Goal: Task Accomplishment & Management: Use online tool/utility

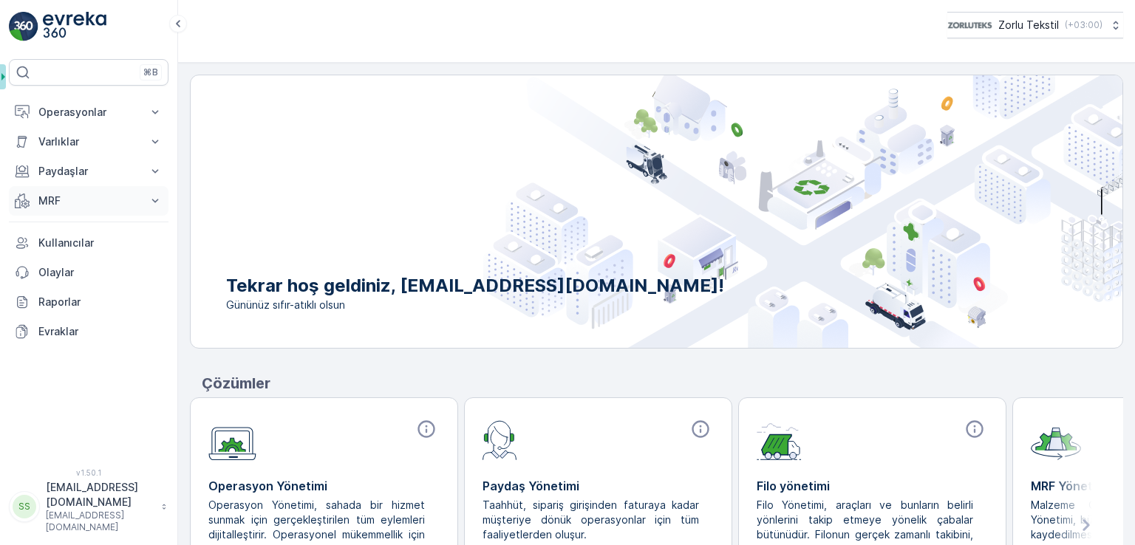
click at [78, 208] on button "MRF" at bounding box center [89, 201] width 160 height 30
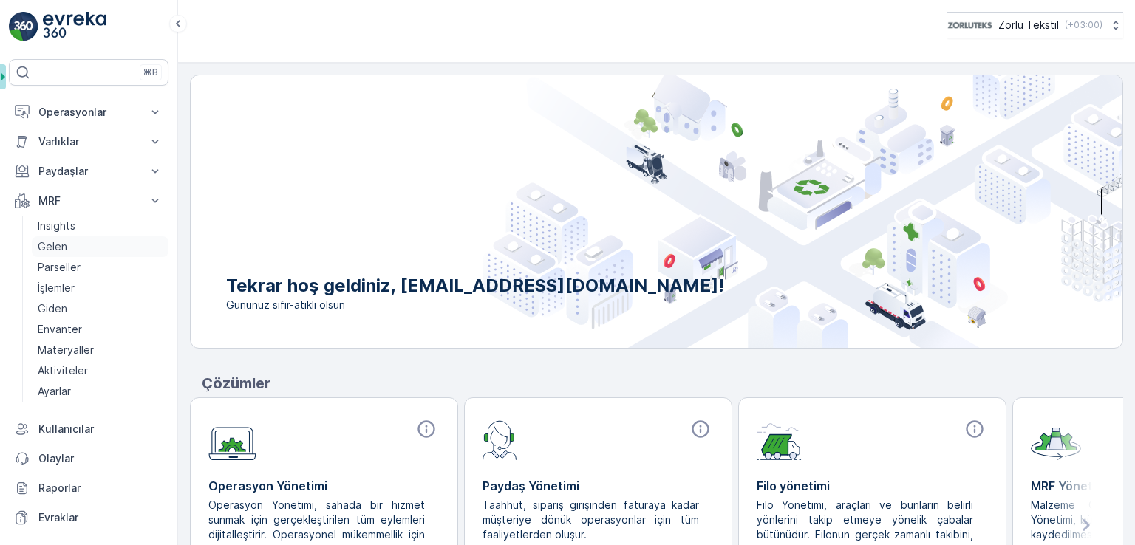
click at [86, 248] on link "Gelen" at bounding box center [100, 246] width 137 height 21
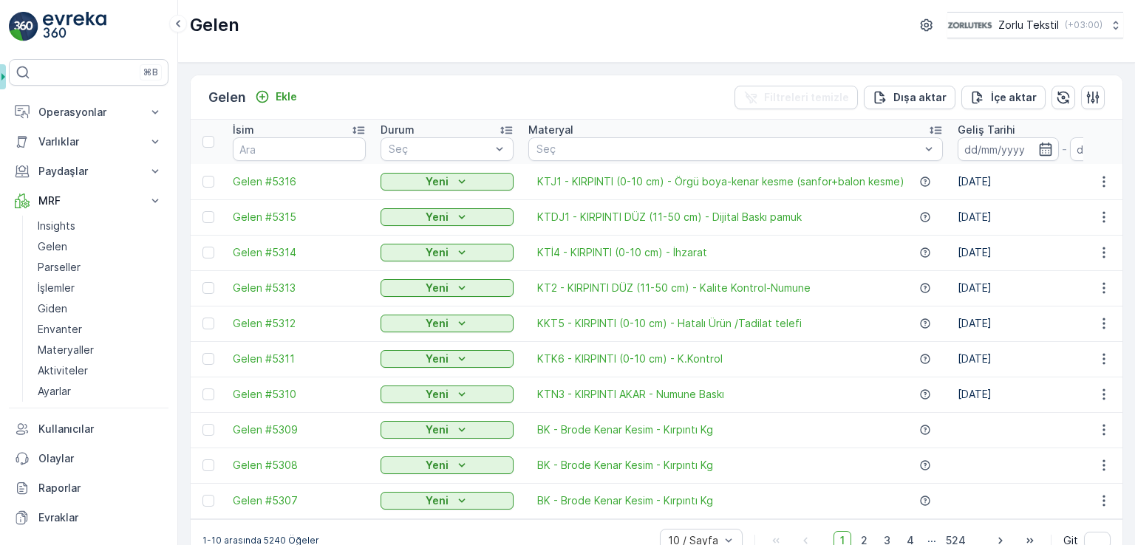
scroll to position [35, 0]
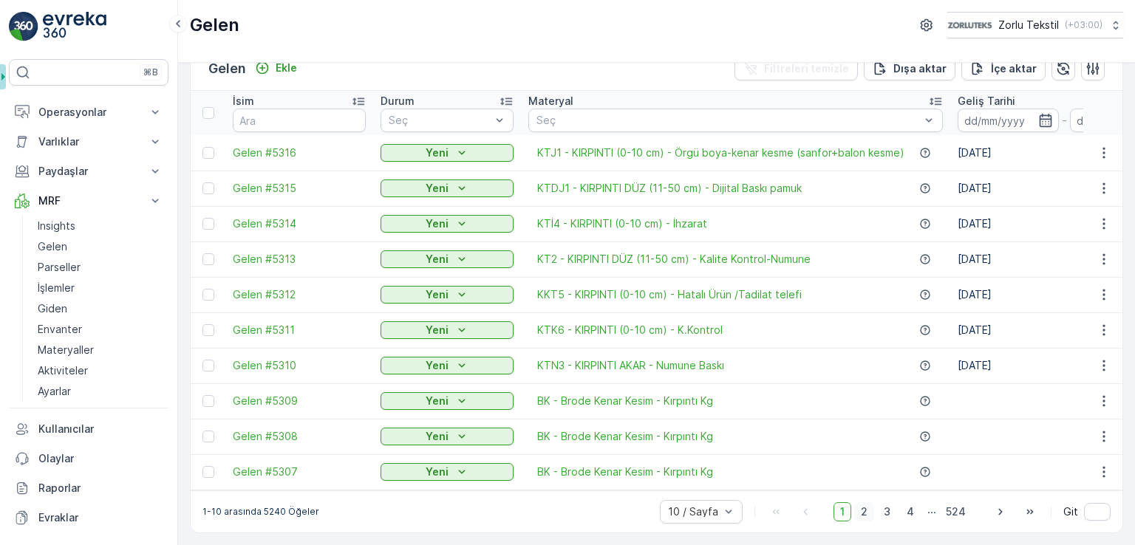
click at [868, 514] on span "2" at bounding box center [864, 511] width 20 height 19
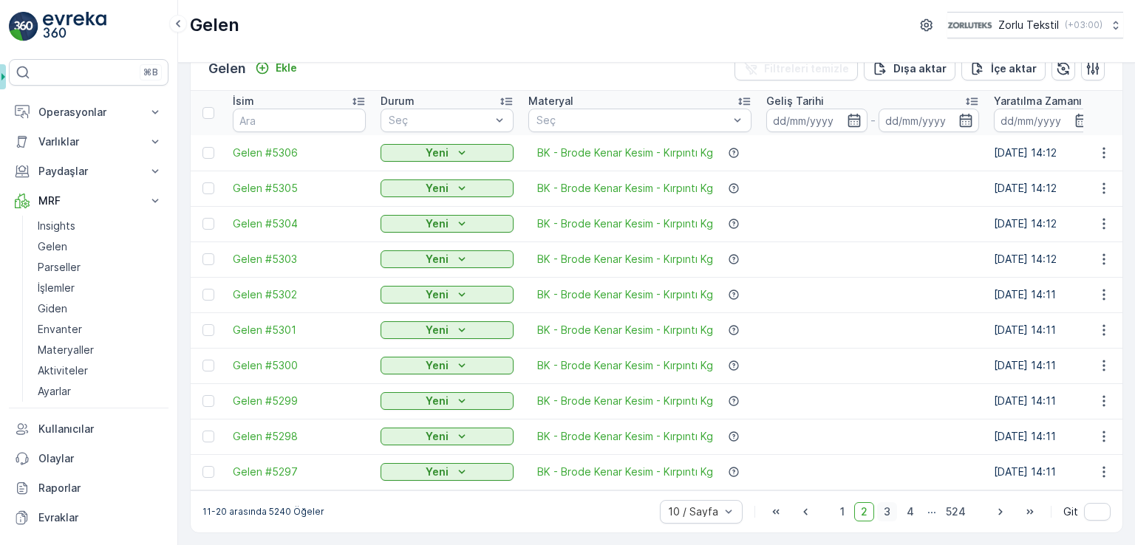
click at [890, 510] on span "3" at bounding box center [887, 511] width 20 height 19
click at [304, 115] on input "text" at bounding box center [299, 121] width 133 height 24
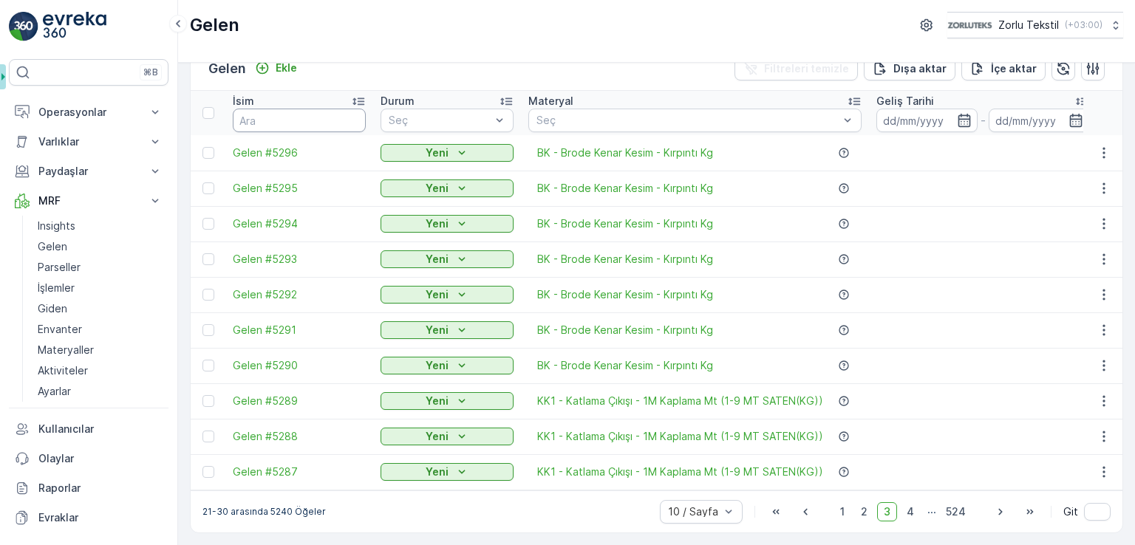
click at [304, 117] on input "text" at bounding box center [299, 121] width 133 height 24
type input "5"
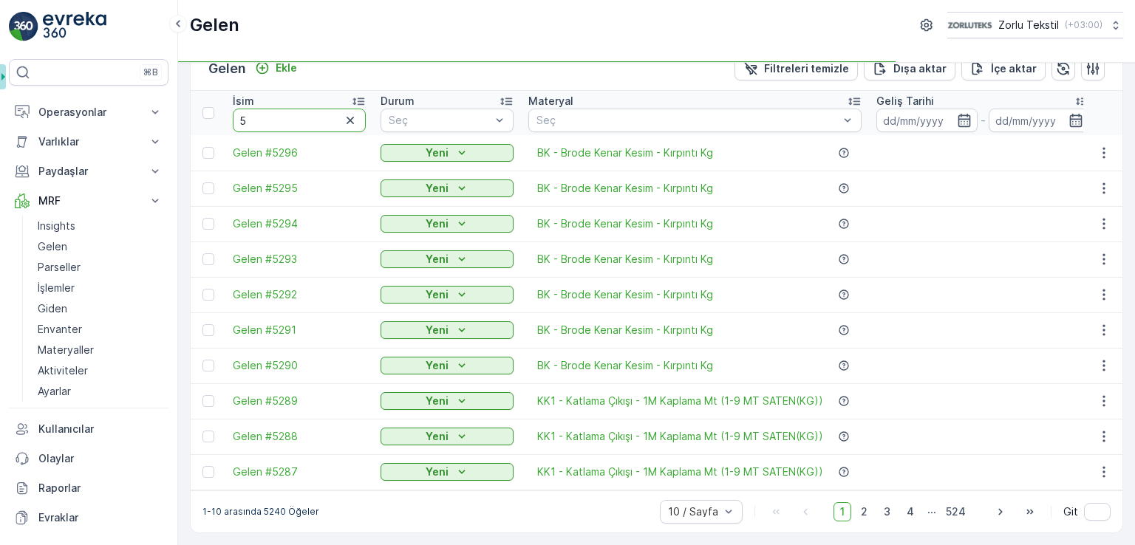
click at [304, 118] on input "5" at bounding box center [299, 121] width 133 height 24
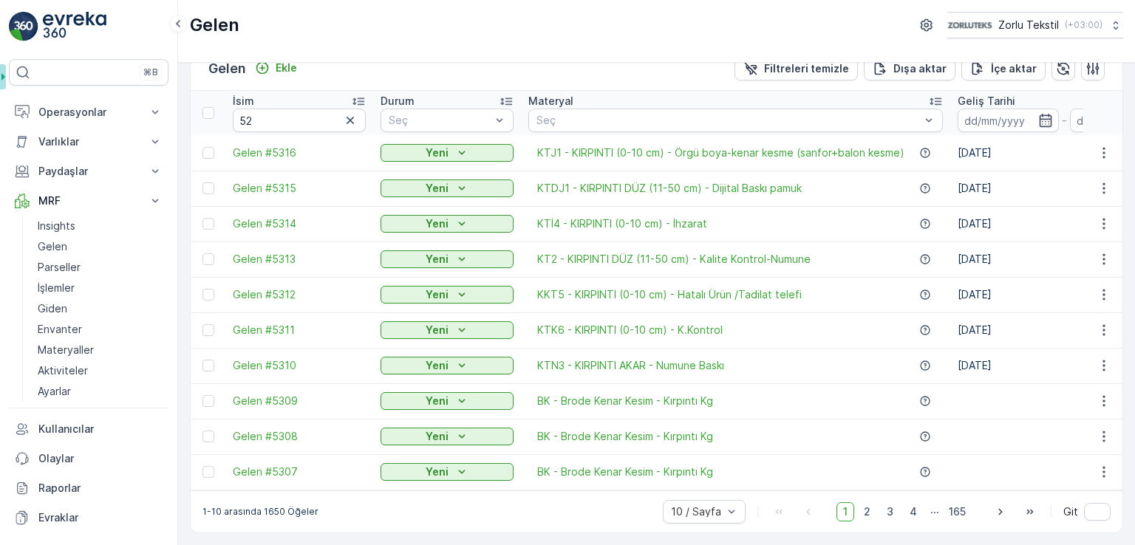
type input "5"
type input "52"
click at [304, 117] on input "52" at bounding box center [299, 121] width 133 height 24
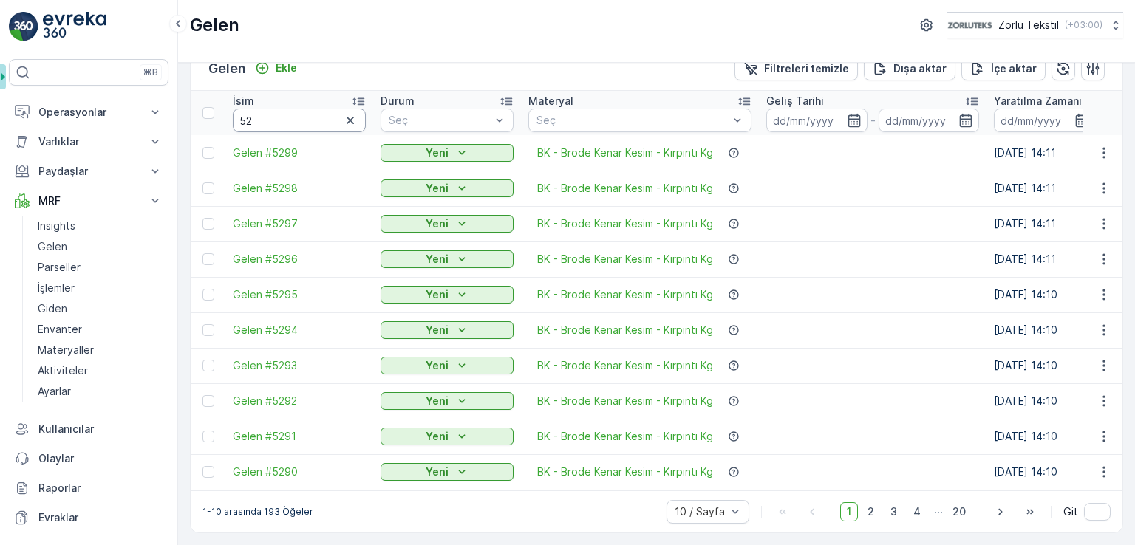
click at [304, 117] on input "52" at bounding box center [299, 121] width 133 height 24
type input "5251"
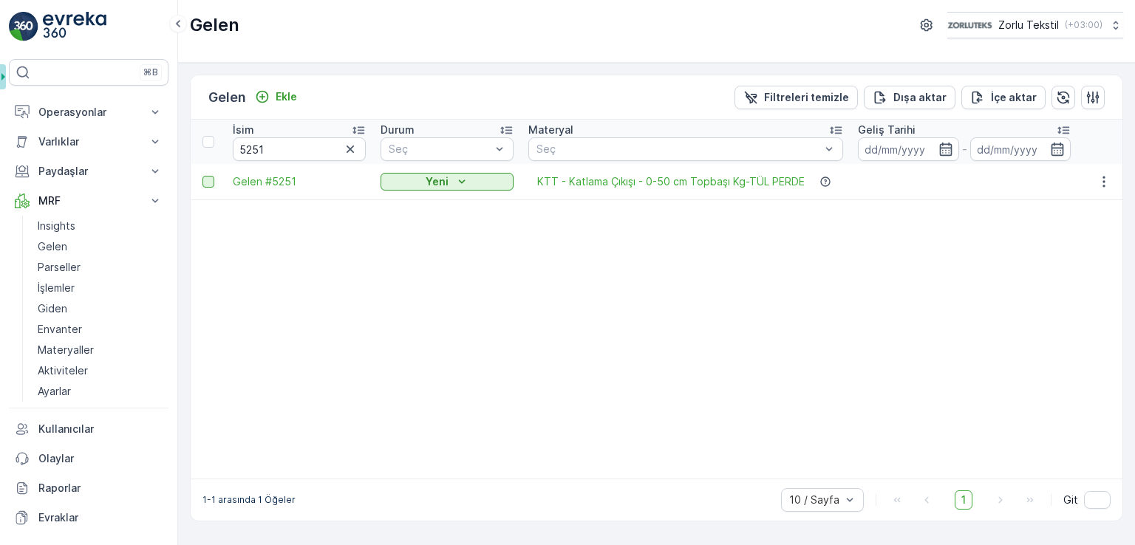
click at [210, 185] on div at bounding box center [208, 182] width 12 height 12
click at [202, 176] on input "checkbox" at bounding box center [202, 176] width 0 height 0
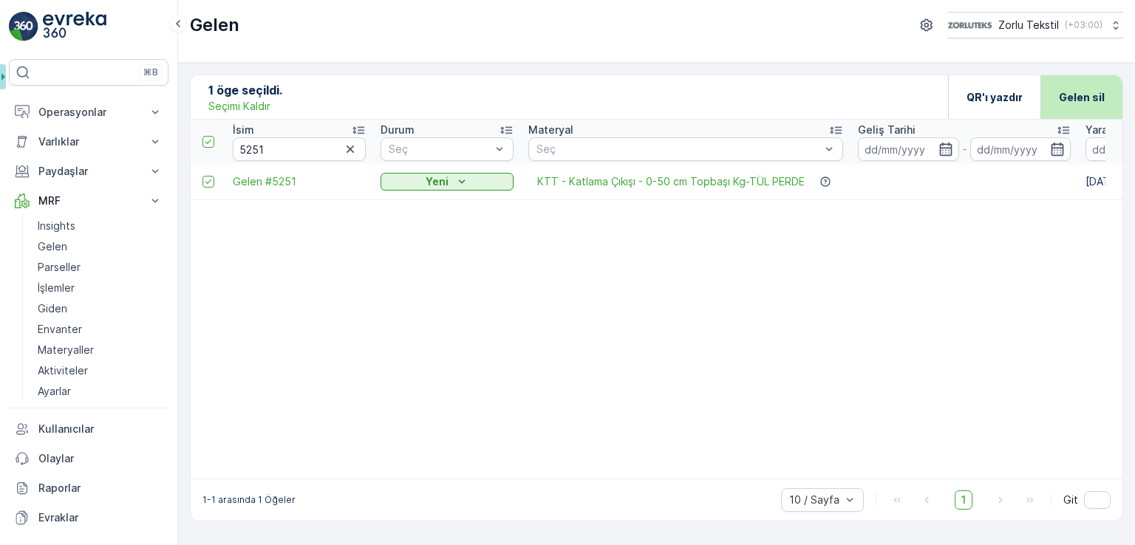
click at [1086, 101] on p "Gelen sil" at bounding box center [1082, 97] width 46 height 15
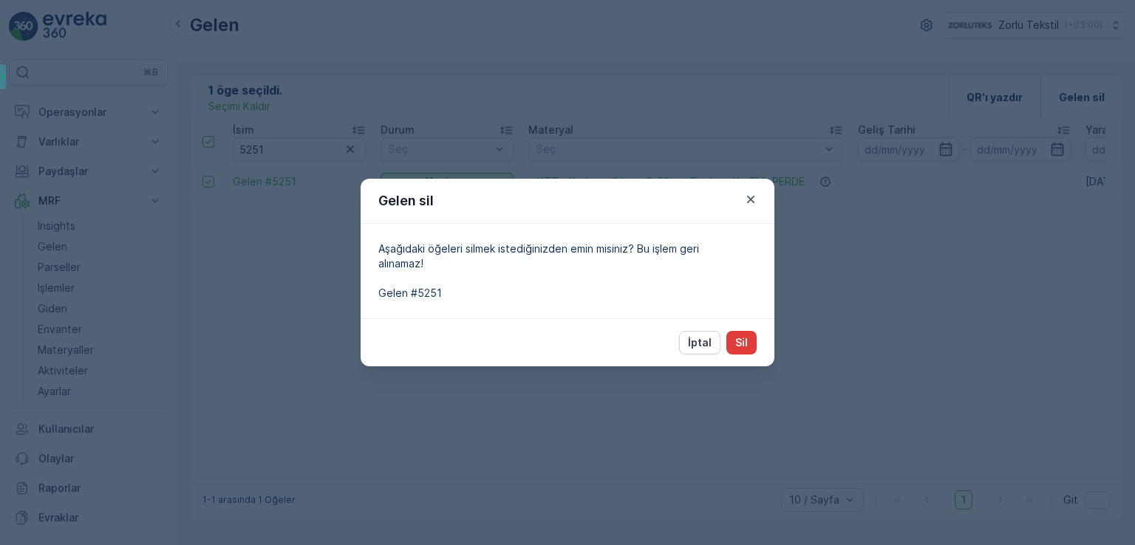
click at [745, 349] on p "Sil" at bounding box center [741, 342] width 13 height 15
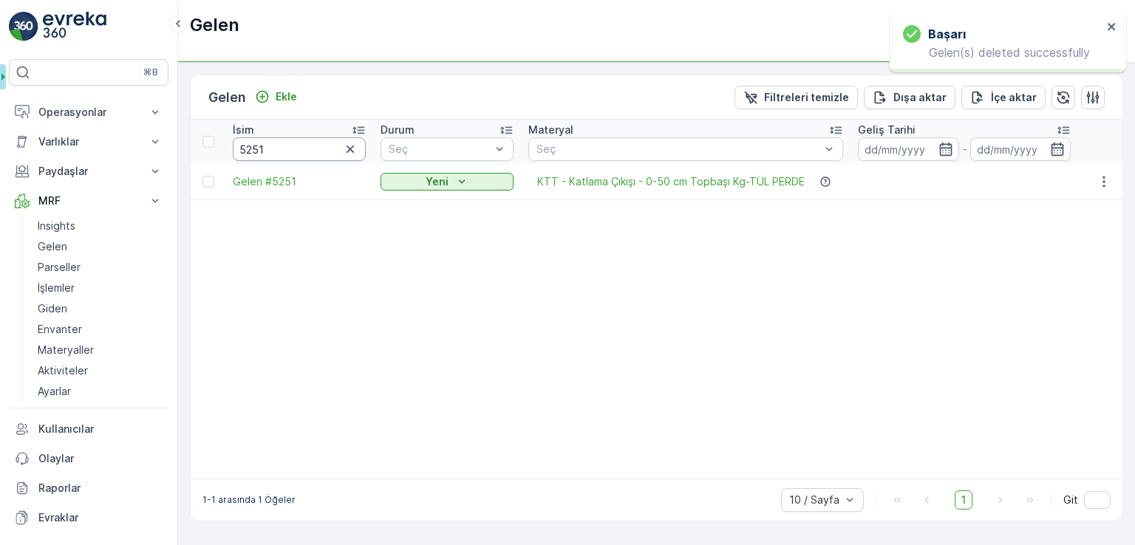
click at [272, 148] on input "5251" at bounding box center [299, 149] width 133 height 24
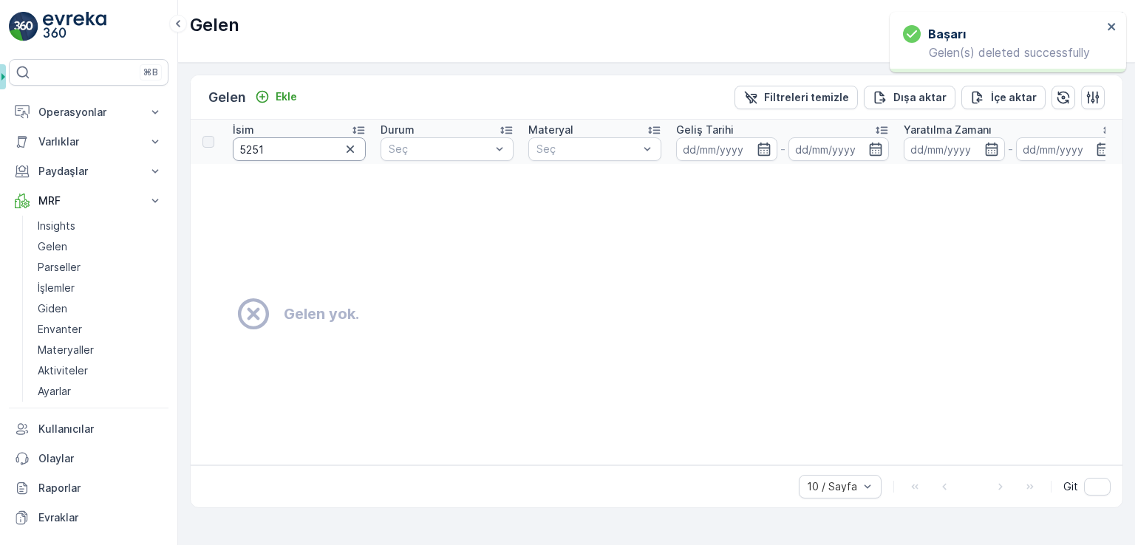
click at [272, 148] on input "5251" at bounding box center [299, 149] width 133 height 24
type input "5253"
click at [225, 238] on td "Gelen yok." at bounding box center [845, 314] width 1309 height 301
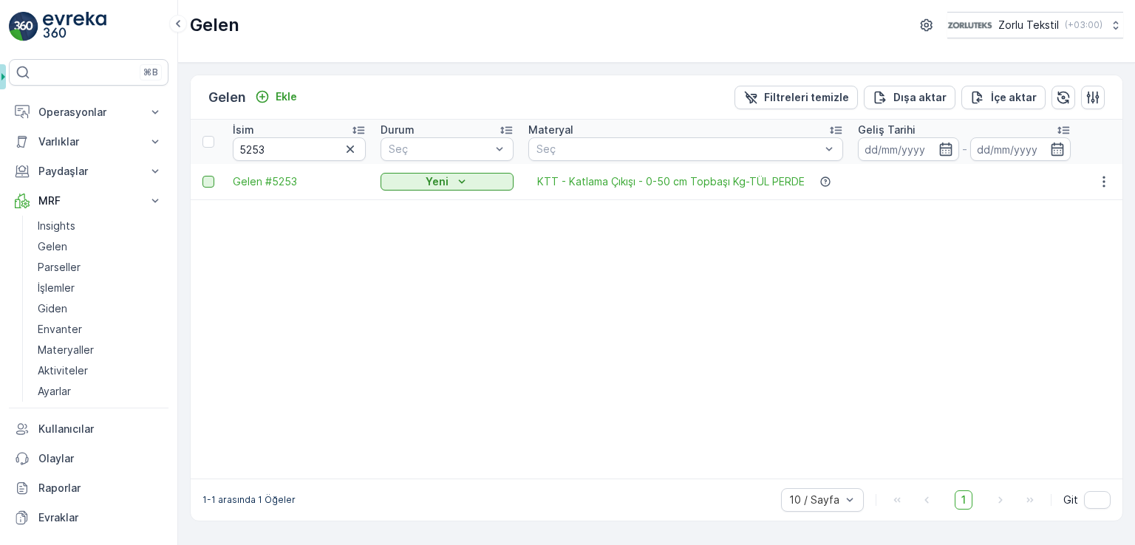
click at [202, 182] on div at bounding box center [208, 182] width 12 height 12
click at [202, 176] on input "checkbox" at bounding box center [202, 176] width 0 height 0
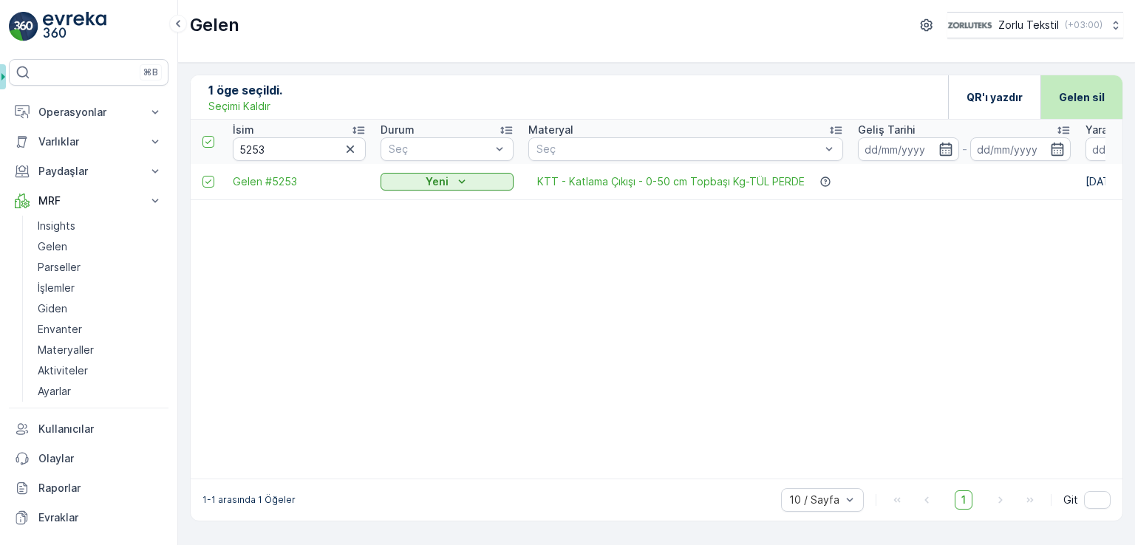
click at [1055, 98] on div "Gelen sil" at bounding box center [1081, 97] width 82 height 44
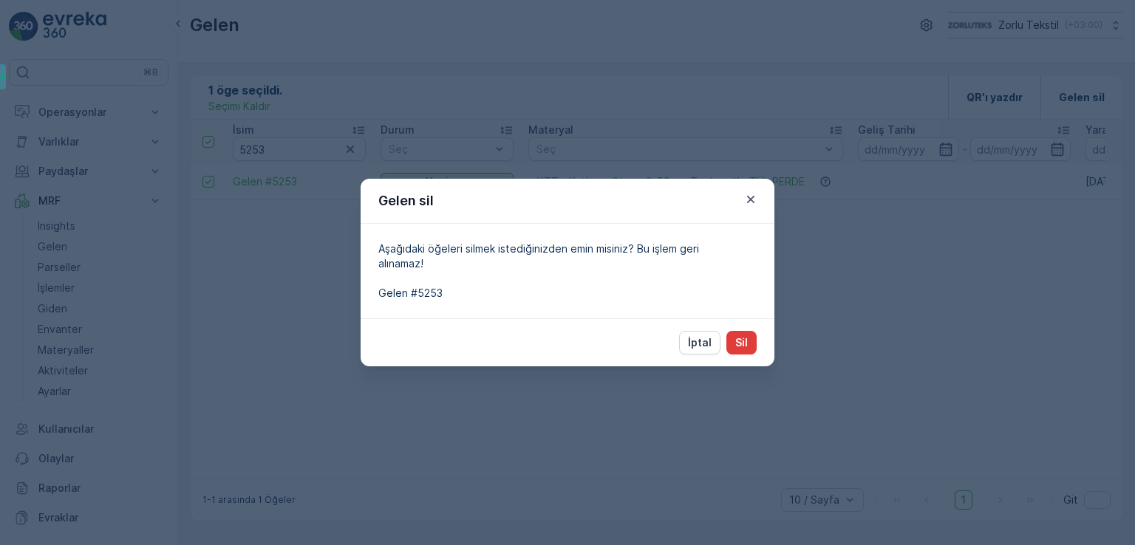
click at [749, 341] on button "Sil" at bounding box center [741, 343] width 30 height 24
